Goal: Information Seeking & Learning: Learn about a topic

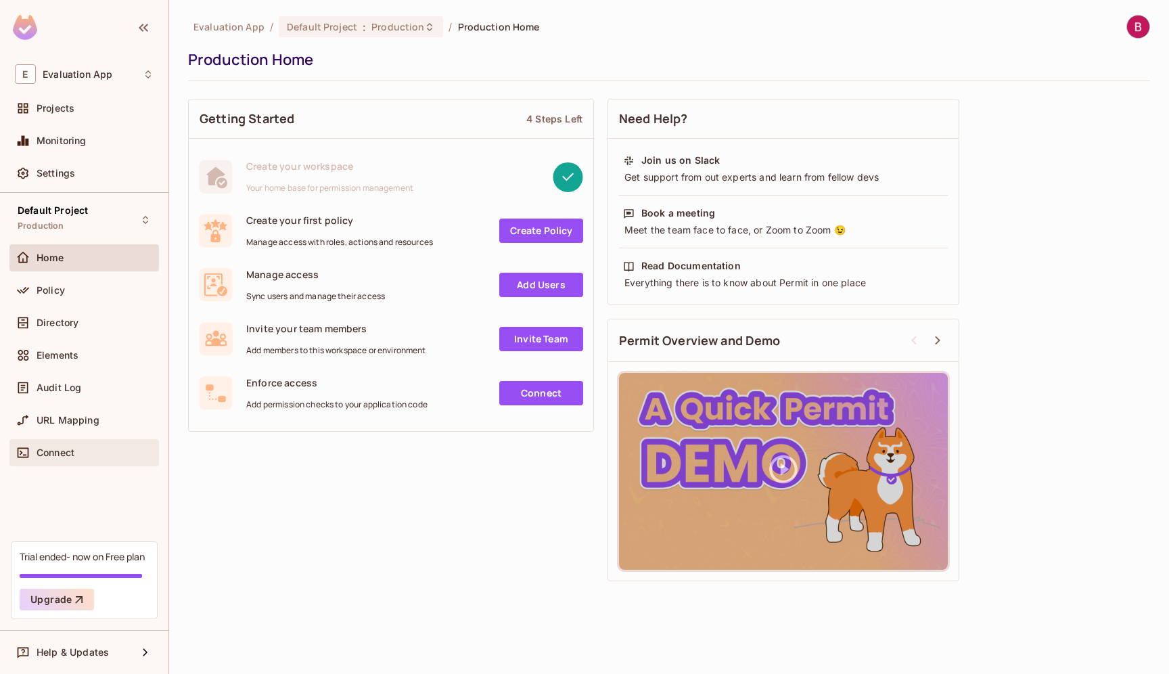
click at [62, 453] on span "Connect" at bounding box center [56, 452] width 38 height 11
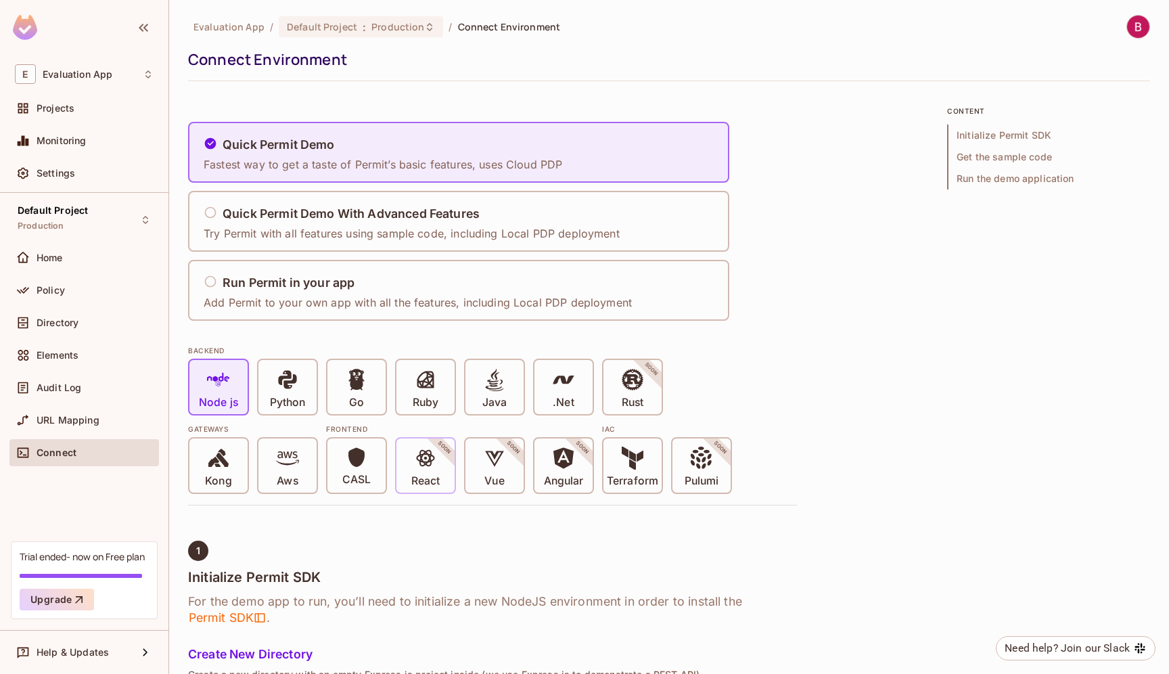
click at [426, 457] on icon at bounding box center [425, 458] width 18 height 17
click at [432, 456] on icon at bounding box center [425, 458] width 18 height 17
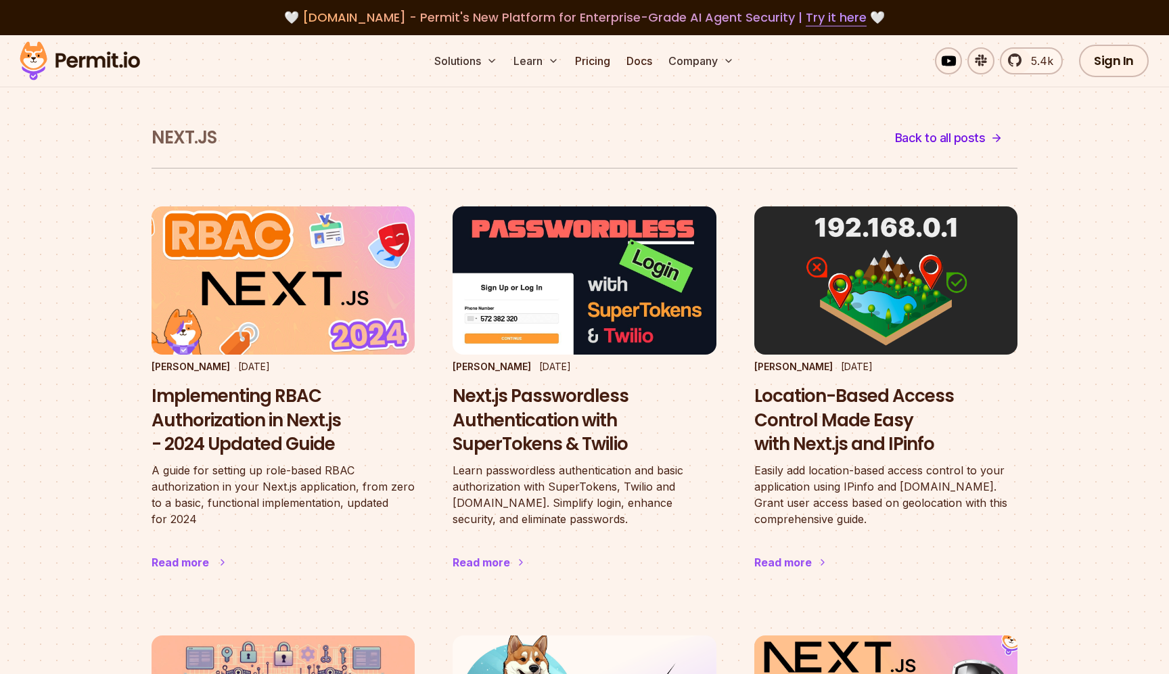
click at [300, 281] on img at bounding box center [284, 280] width 290 height 163
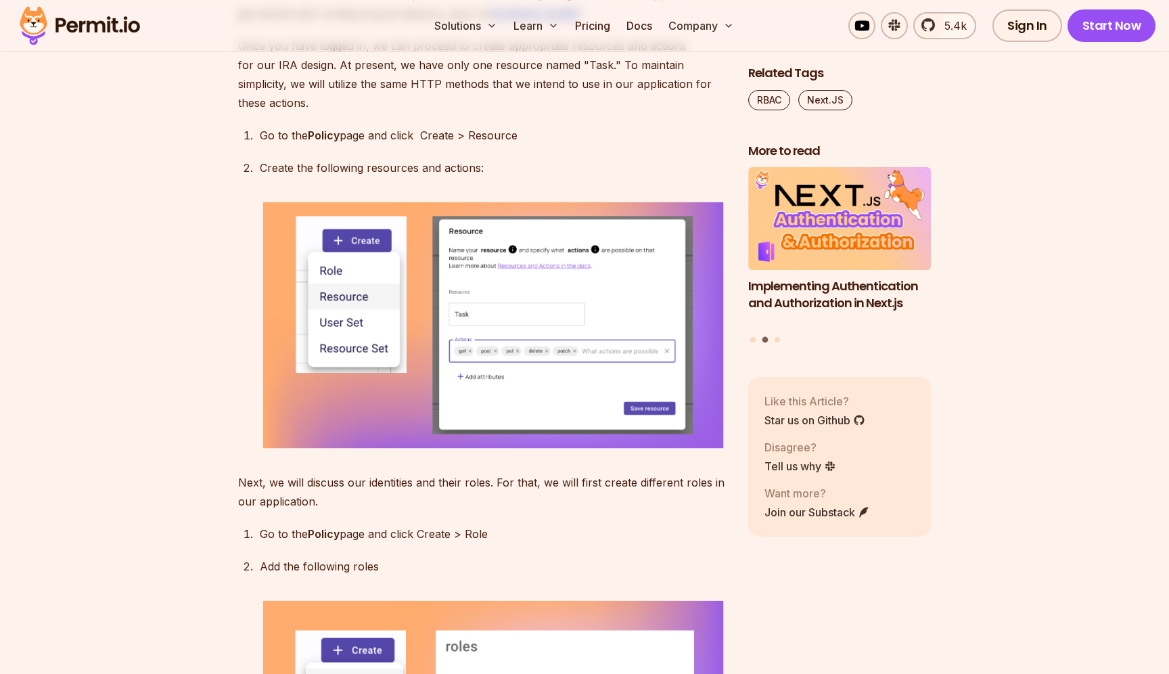
scroll to position [4355, 0]
